Goal: Check status

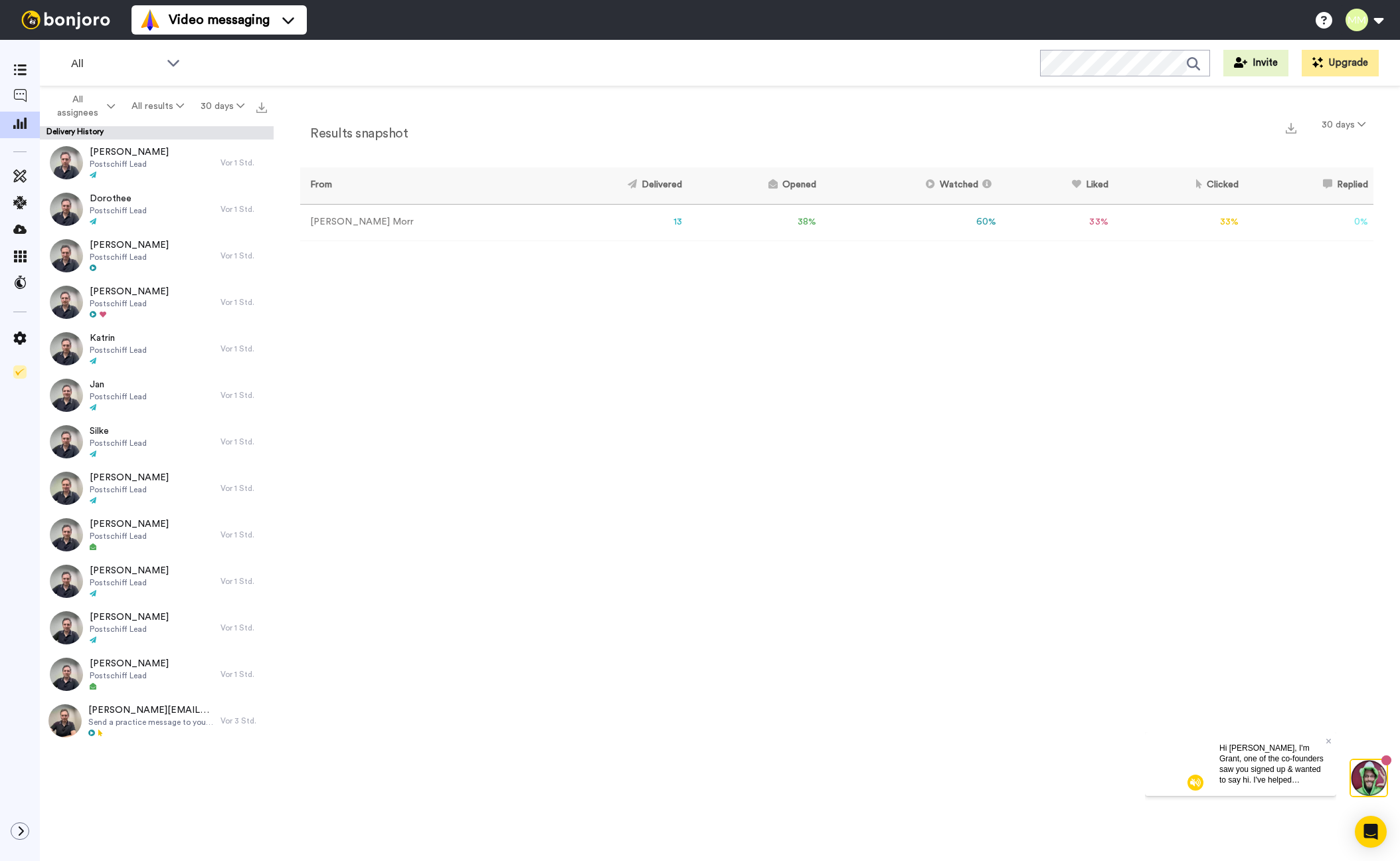
click at [1216, 223] on td "33 %" at bounding box center [1179, 223] width 131 height 37
click at [144, 164] on div "Thomas Postschiff Lead" at bounding box center [130, 163] width 180 height 47
